Goal: Information Seeking & Learning: Learn about a topic

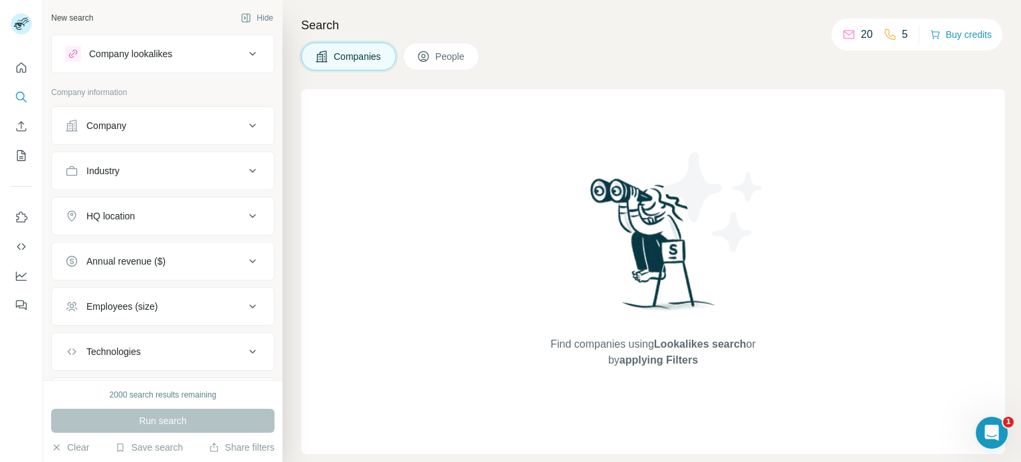
click at [166, 167] on div "Industry" at bounding box center [154, 170] width 179 height 13
click at [165, 197] on input at bounding box center [156, 204] width 164 height 15
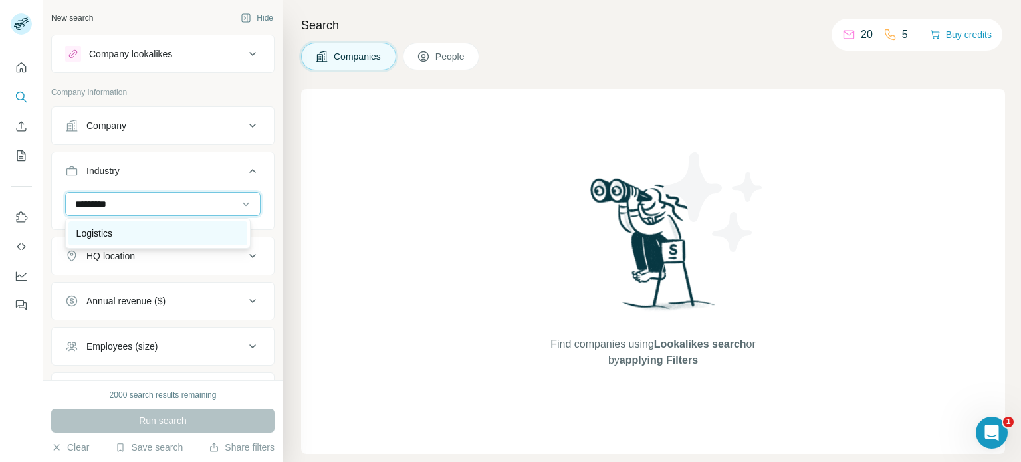
type input "*********"
click at [148, 233] on div "Logistics" at bounding box center [157, 233] width 163 height 13
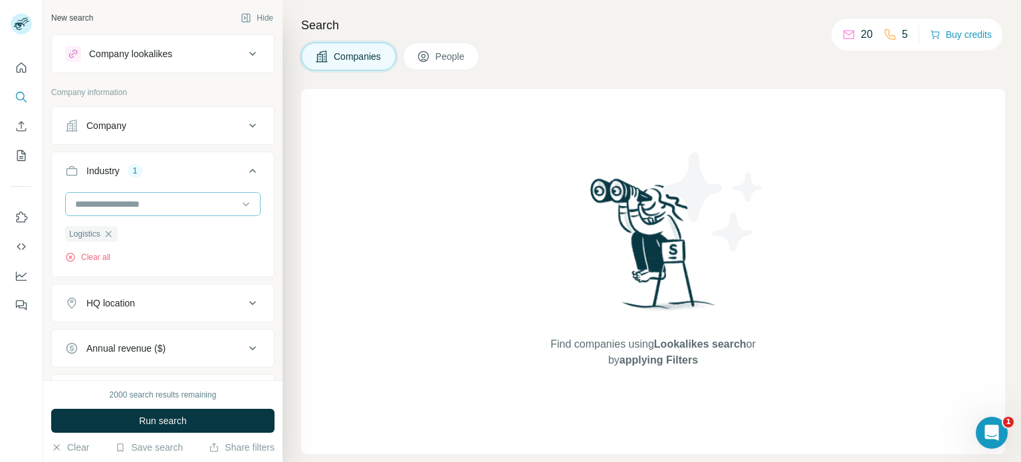
click at [108, 213] on div at bounding box center [156, 204] width 164 height 23
click at [148, 204] on input at bounding box center [156, 204] width 164 height 15
click at [207, 312] on button "HQ location" at bounding box center [163, 303] width 222 height 32
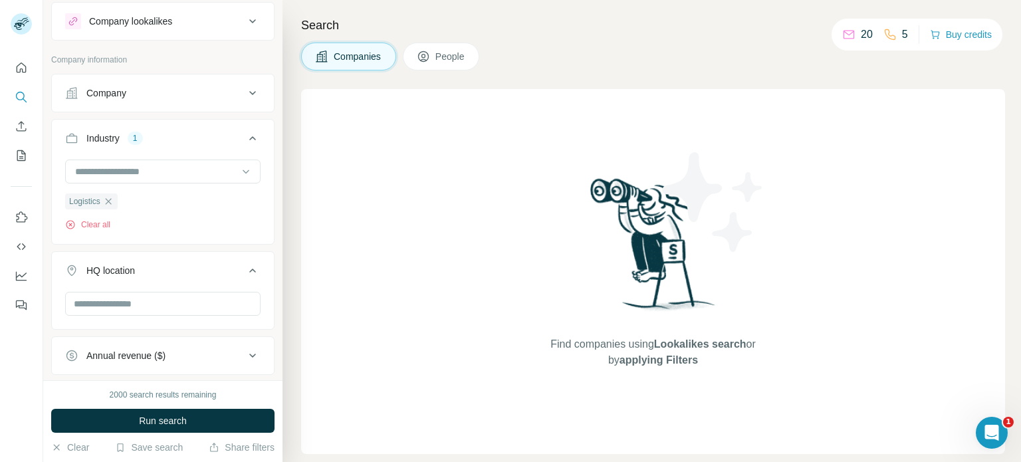
scroll to position [44, 0]
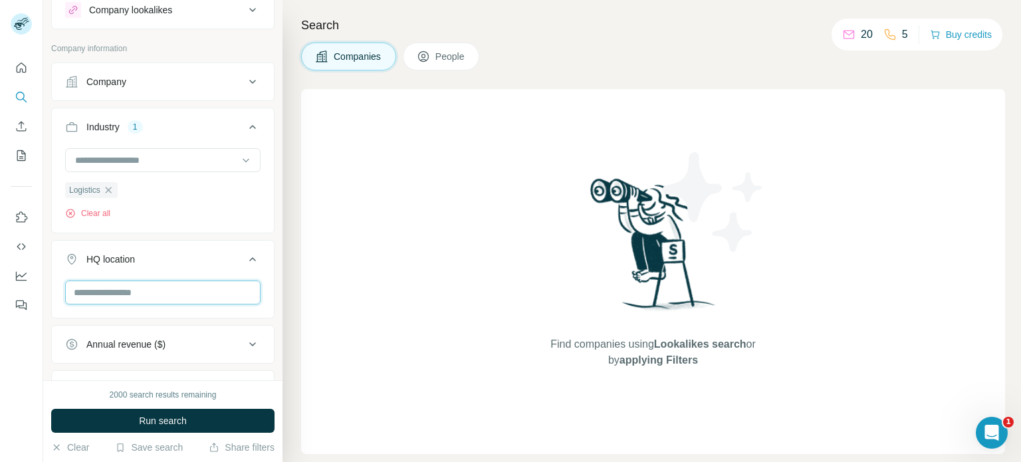
click at [203, 281] on input "text" at bounding box center [162, 292] width 195 height 24
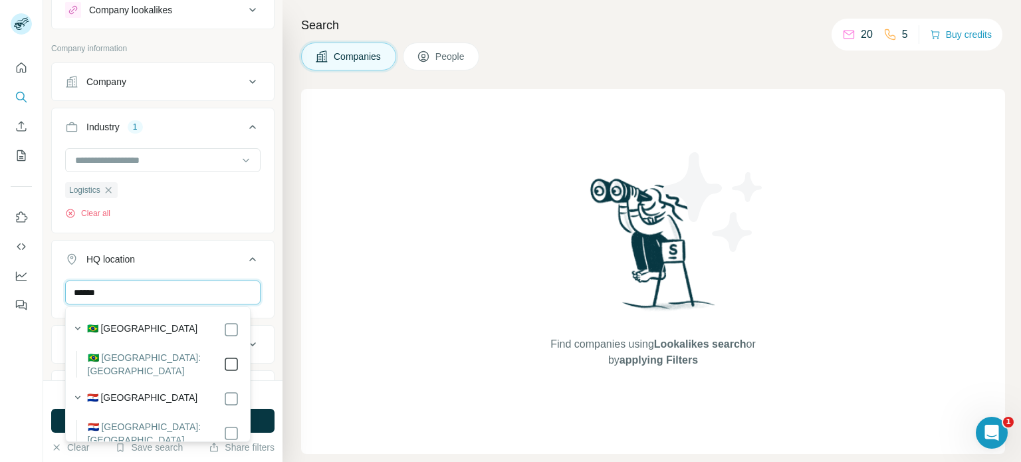
type input "******"
click at [268, 282] on div "New search Hide Company lookalikes Company information Company Industry 1 Logis…" at bounding box center [162, 190] width 239 height 380
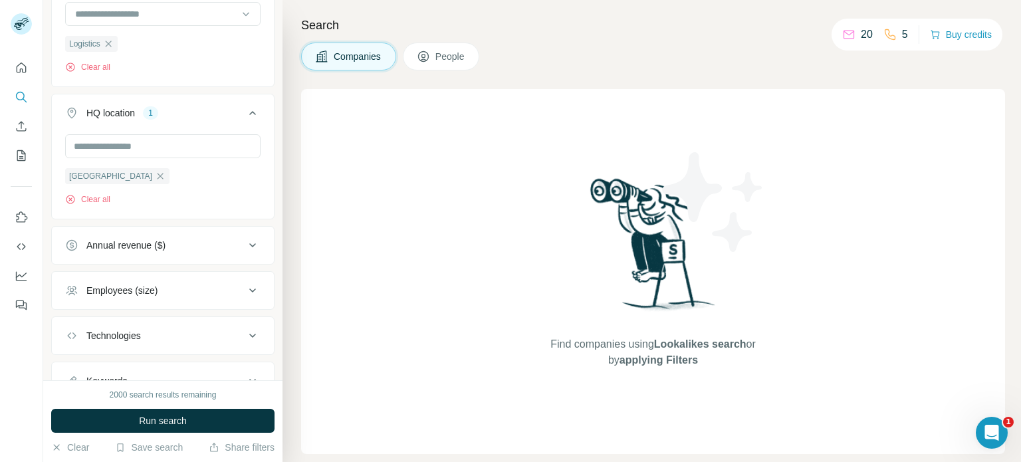
scroll to position [245, 0]
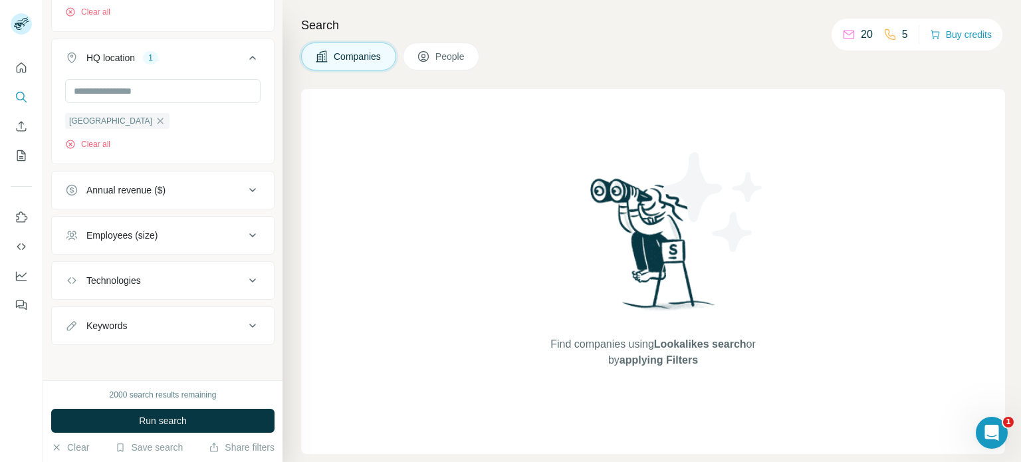
click at [245, 231] on icon at bounding box center [253, 235] width 16 height 16
click at [67, 316] on icon at bounding box center [73, 314] width 16 height 16
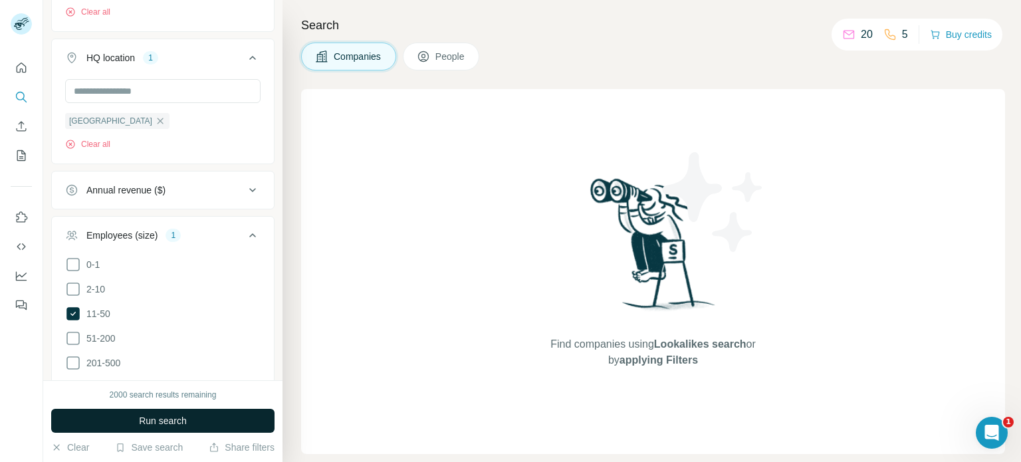
click at [134, 417] on button "Run search" at bounding box center [162, 421] width 223 height 24
click at [134, 417] on div "Run search" at bounding box center [162, 421] width 223 height 24
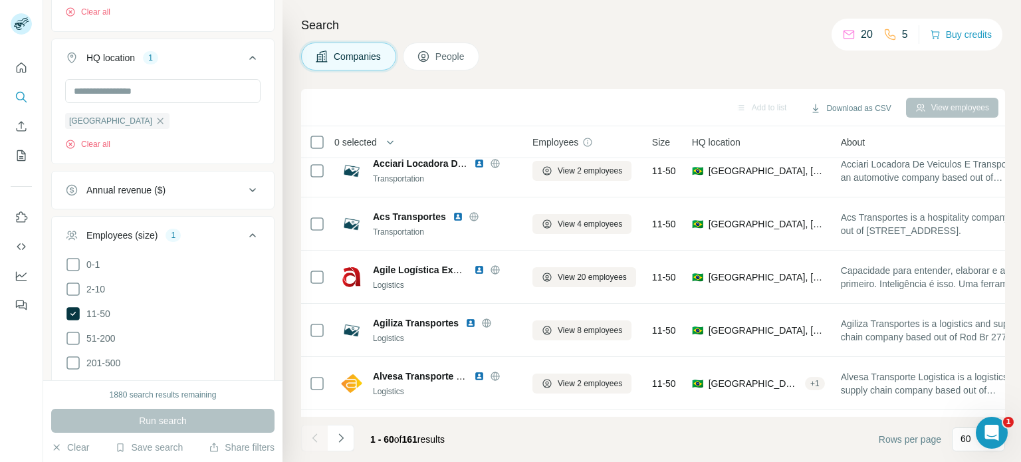
scroll to position [180, 0]
